Goal: Ask a question

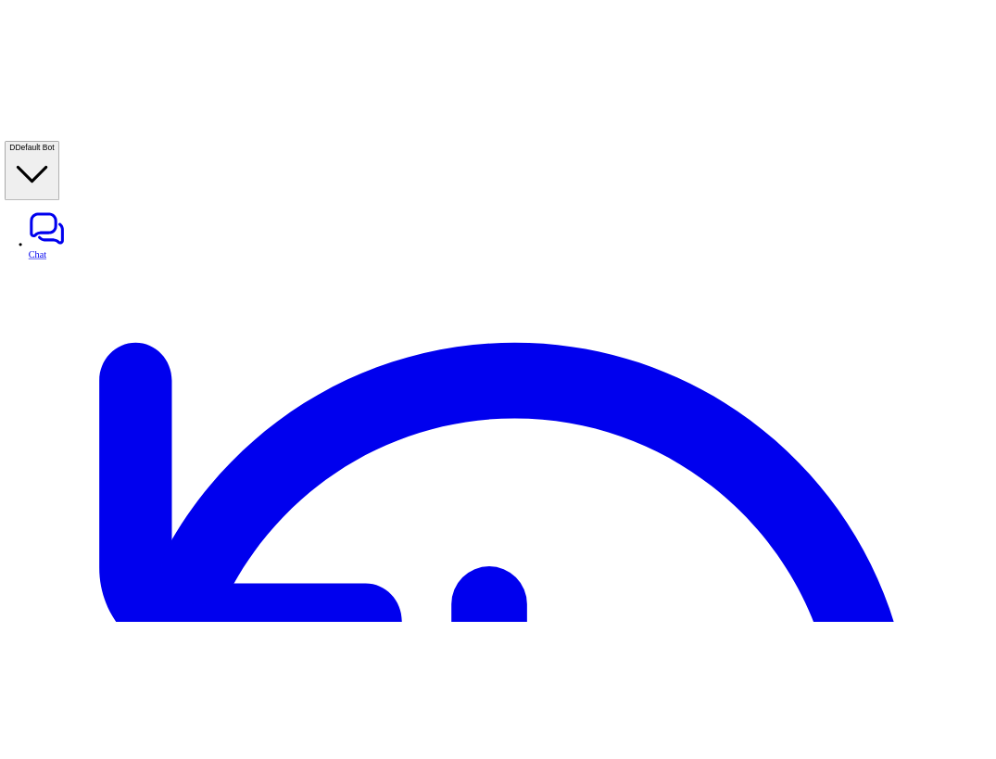
scroll to position [196, 0]
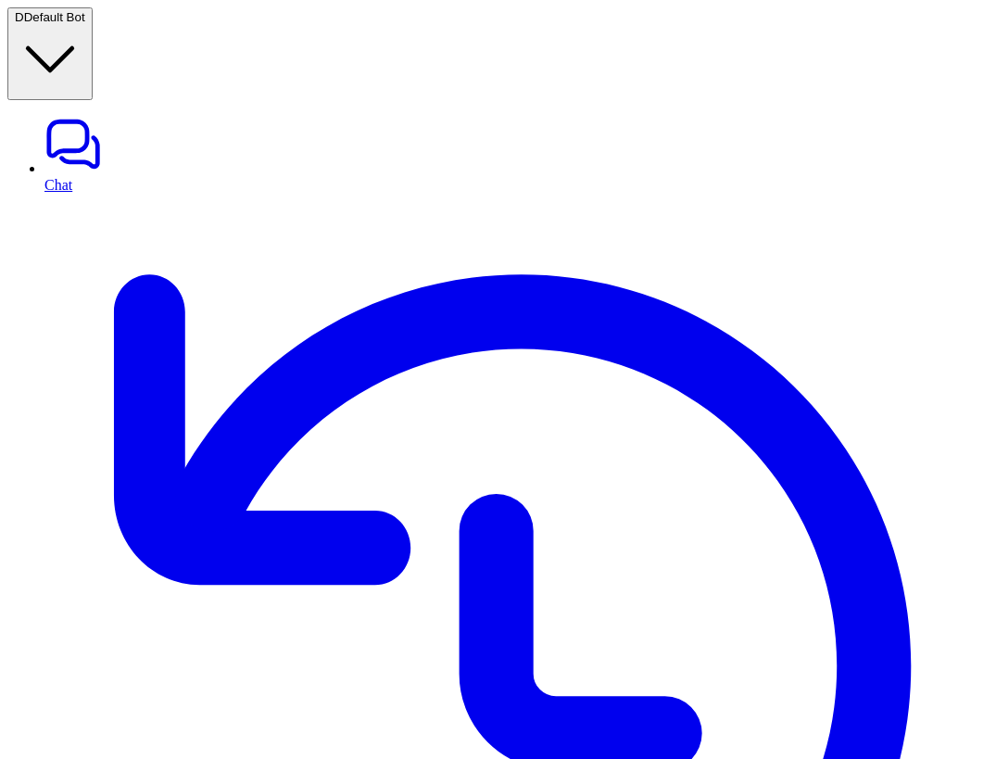
type textarea "**********"
